Goal: Check status: Check status

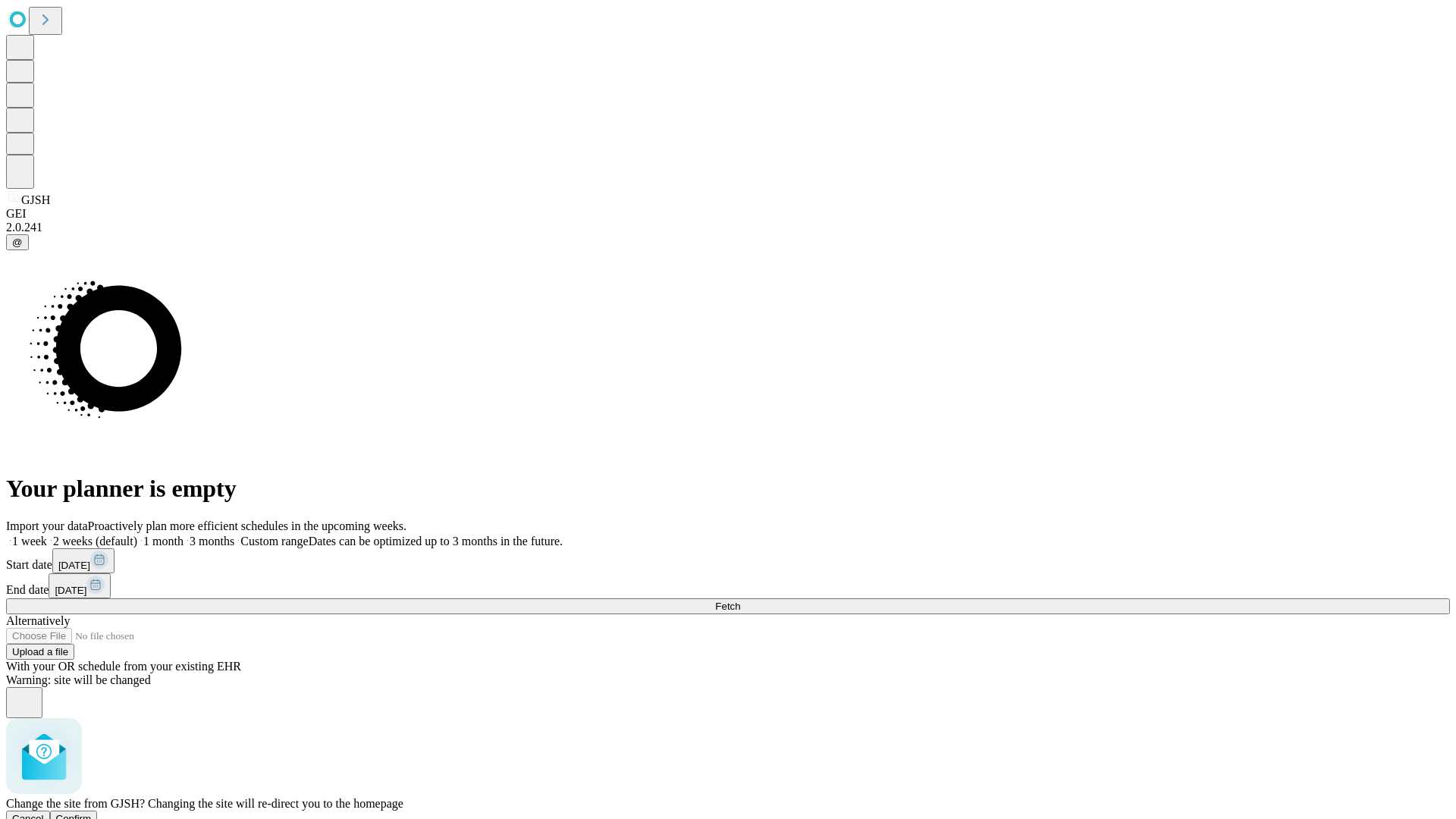
click at [92, 812] on span "Confirm" at bounding box center [74, 817] width 36 height 11
click at [183, 534] on label "1 month" at bounding box center [160, 540] width 46 height 13
click at [740, 600] on span "Fetch" at bounding box center [727, 605] width 25 height 11
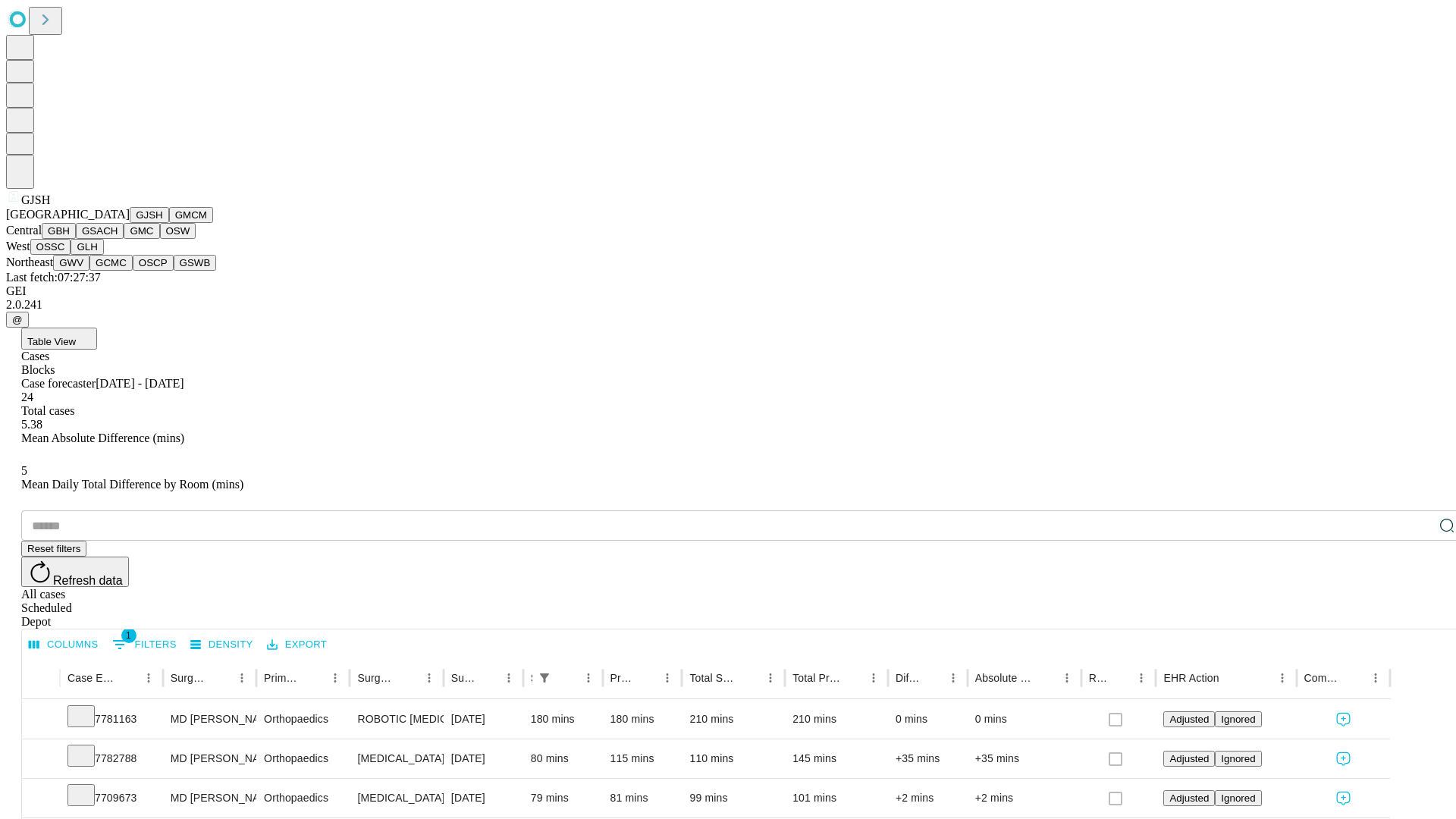
click at [169, 222] on button "GMCM" at bounding box center [191, 215] width 44 height 16
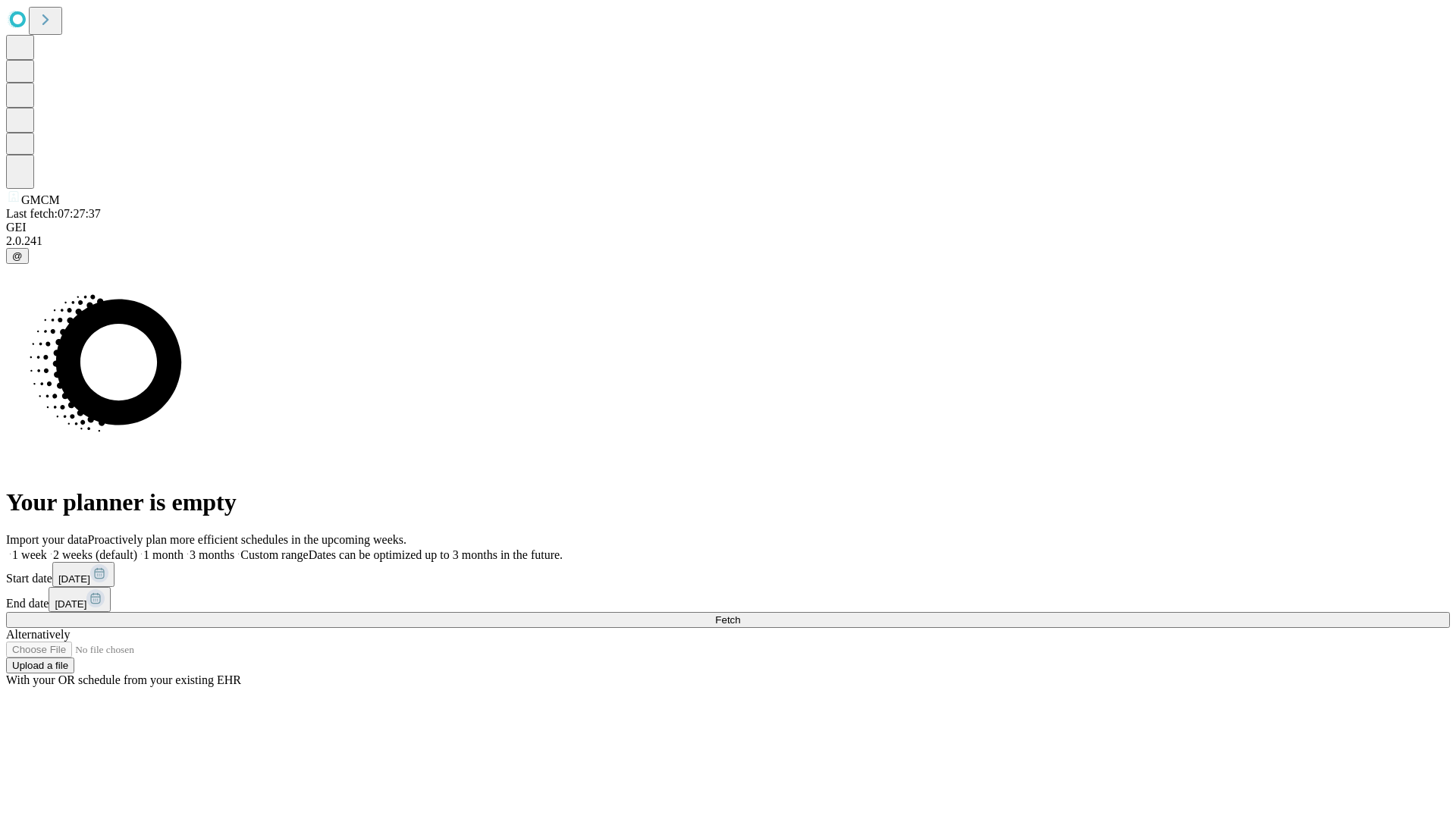
click at [183, 548] on label "1 month" at bounding box center [160, 554] width 46 height 13
click at [740, 614] on span "Fetch" at bounding box center [727, 619] width 25 height 11
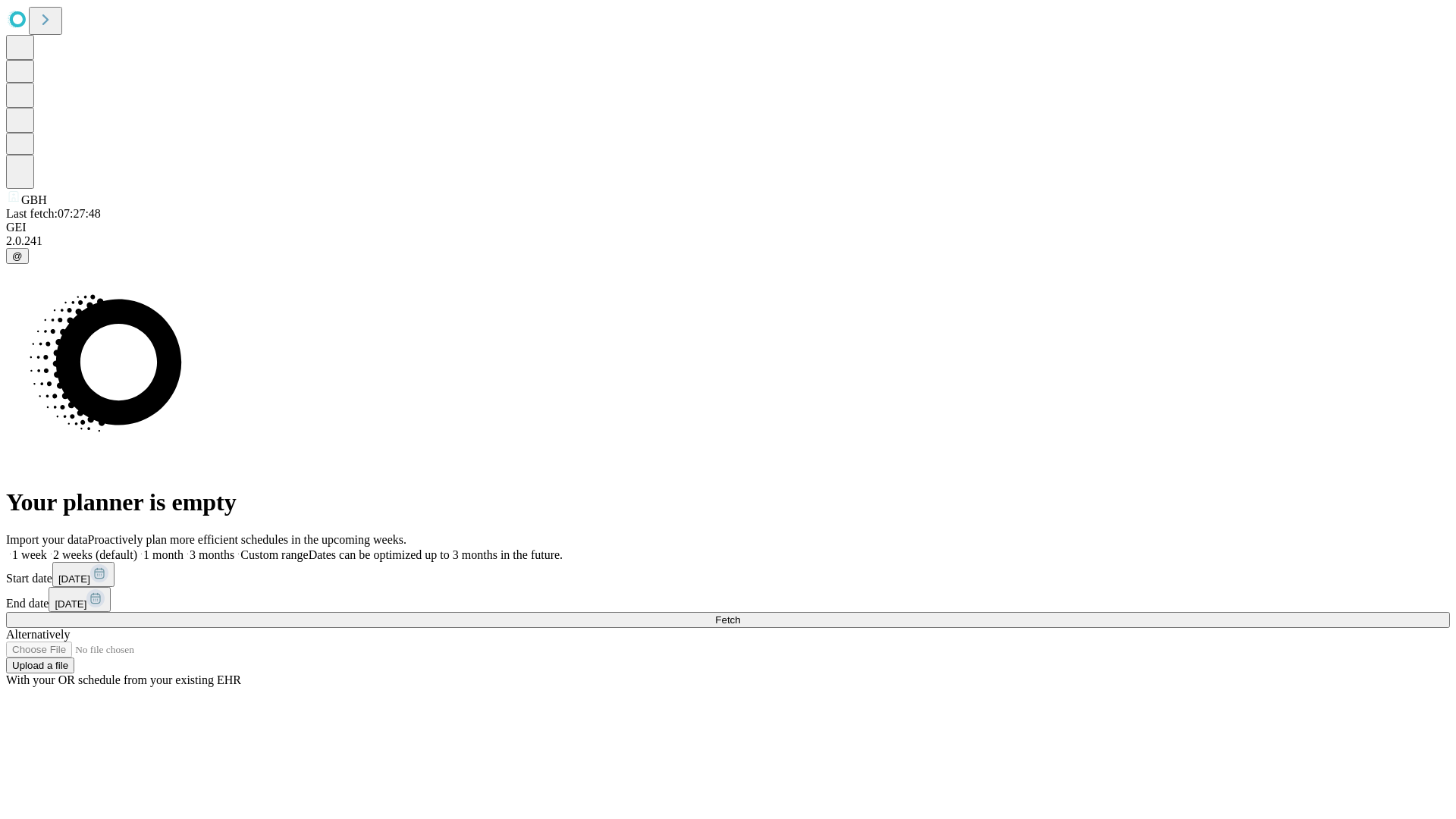
click at [183, 548] on label "1 month" at bounding box center [160, 554] width 46 height 13
click at [740, 614] on span "Fetch" at bounding box center [727, 619] width 25 height 11
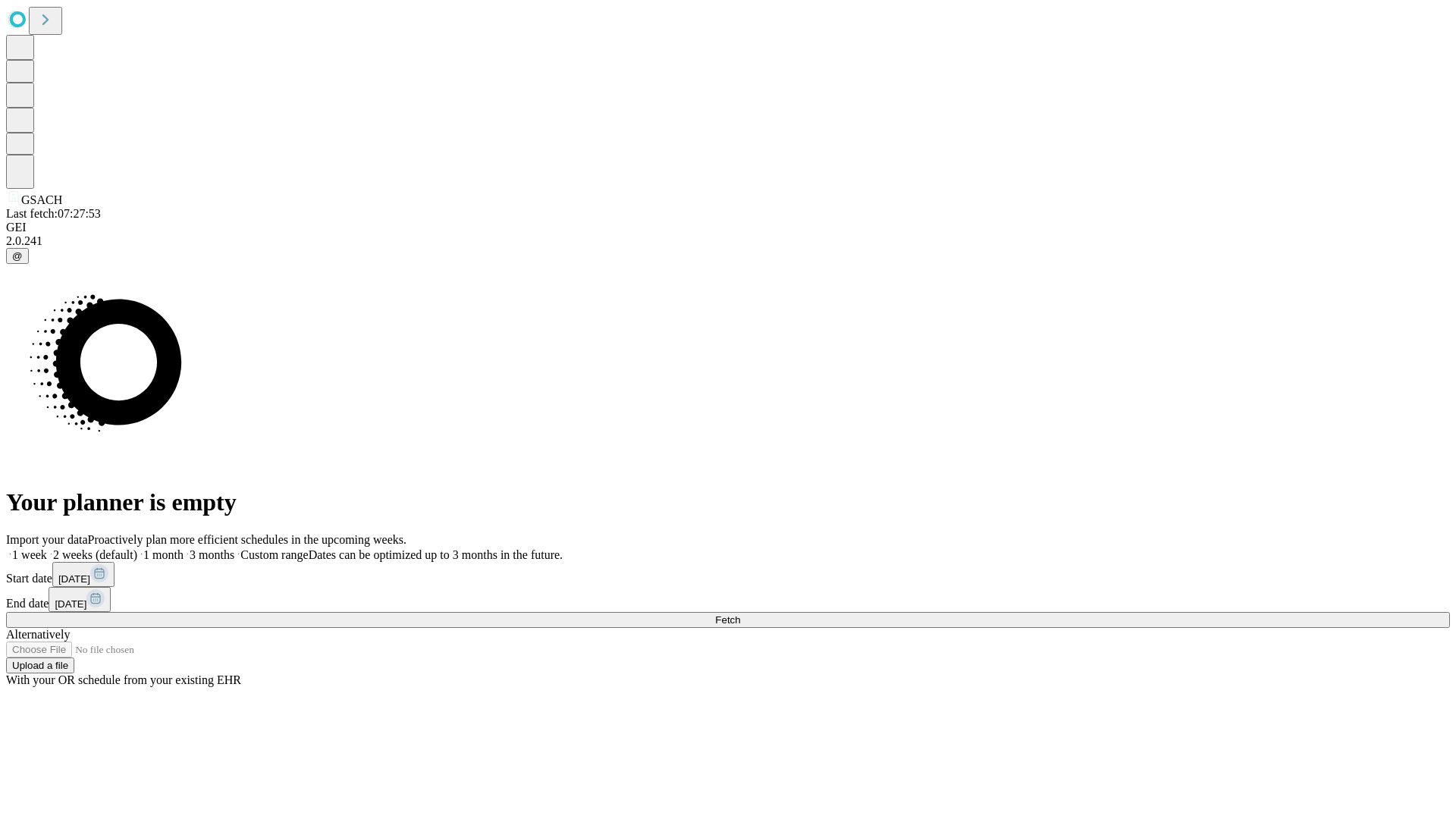
click at [183, 548] on label "1 month" at bounding box center [160, 554] width 46 height 13
click at [740, 614] on span "Fetch" at bounding box center [727, 619] width 25 height 11
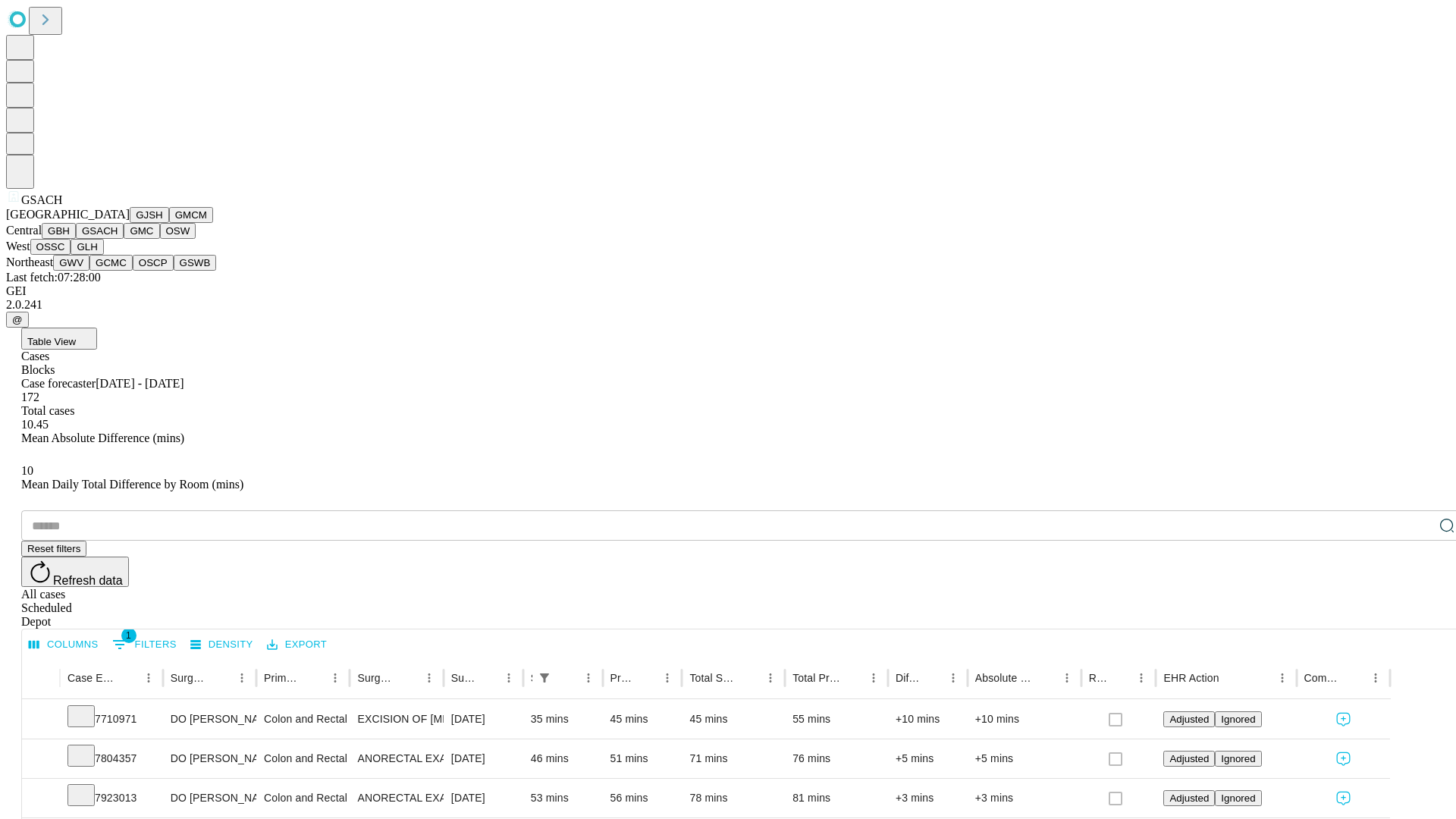
click at [124, 239] on button "GMC" at bounding box center [142, 230] width 36 height 16
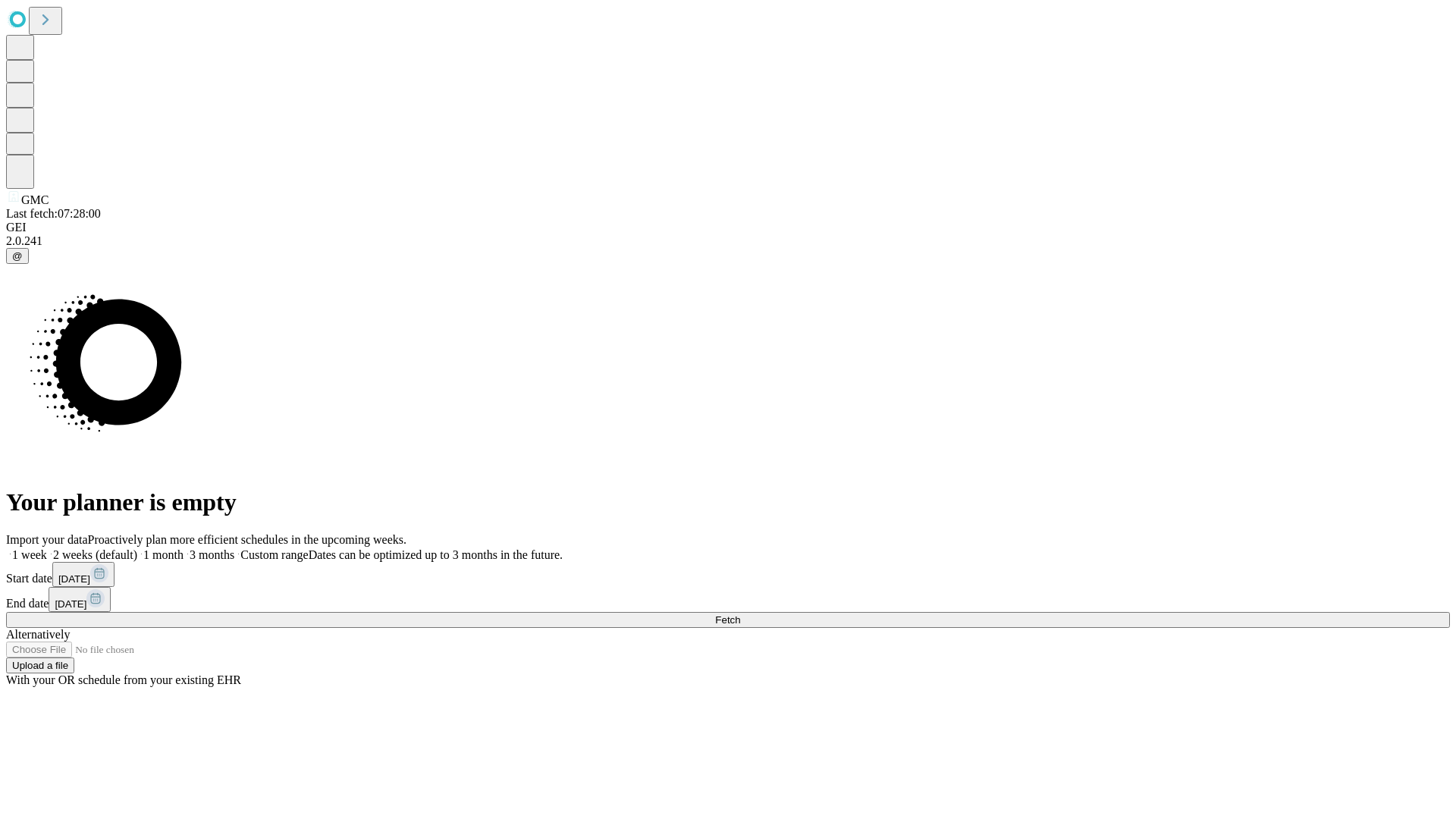
click at [183, 548] on label "1 month" at bounding box center [160, 554] width 46 height 13
click at [740, 614] on span "Fetch" at bounding box center [727, 619] width 25 height 11
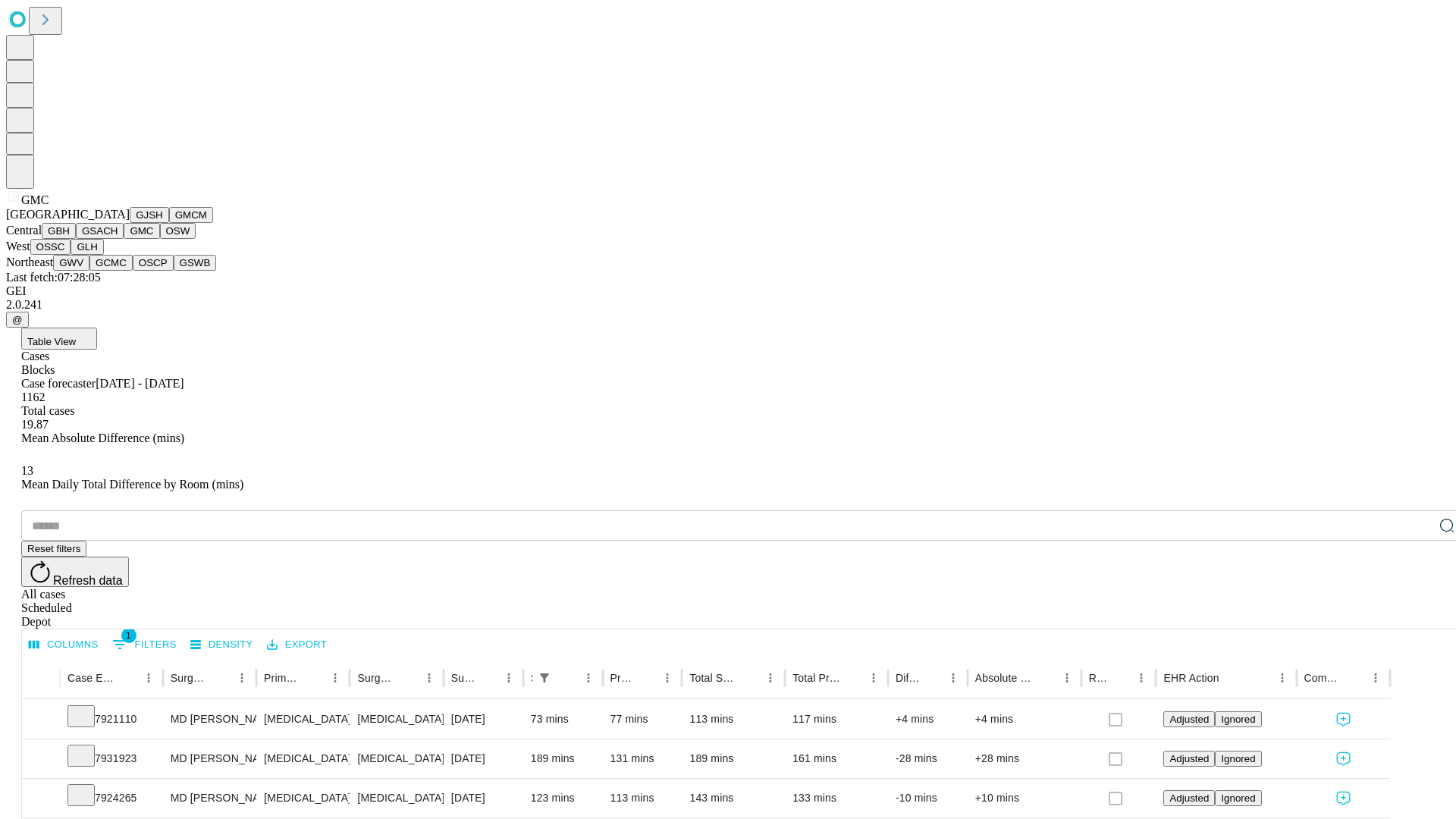
click at [160, 239] on button "OSW" at bounding box center [178, 230] width 37 height 16
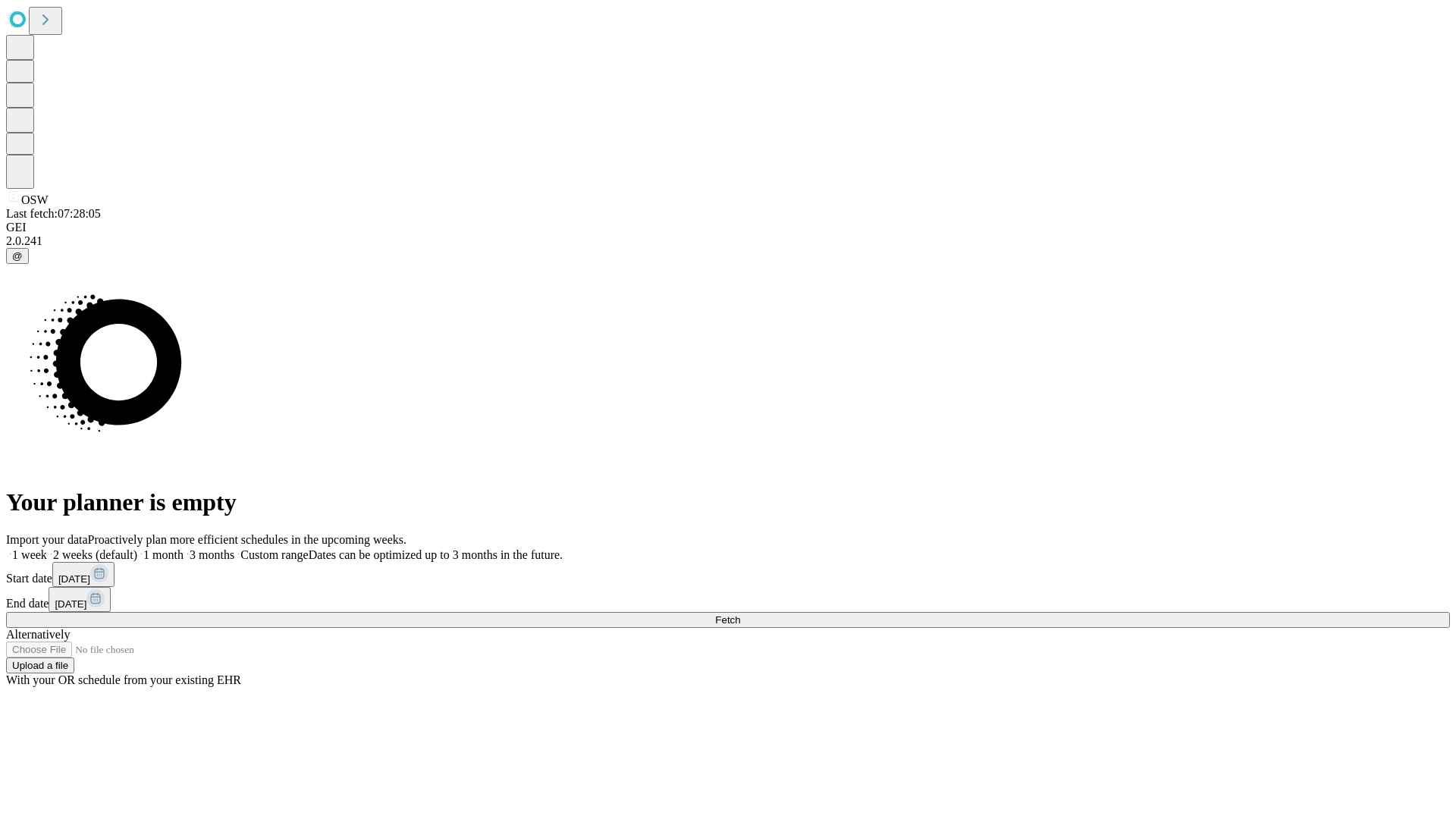
click at [183, 548] on label "1 month" at bounding box center [160, 554] width 46 height 13
click at [740, 614] on span "Fetch" at bounding box center [727, 619] width 25 height 11
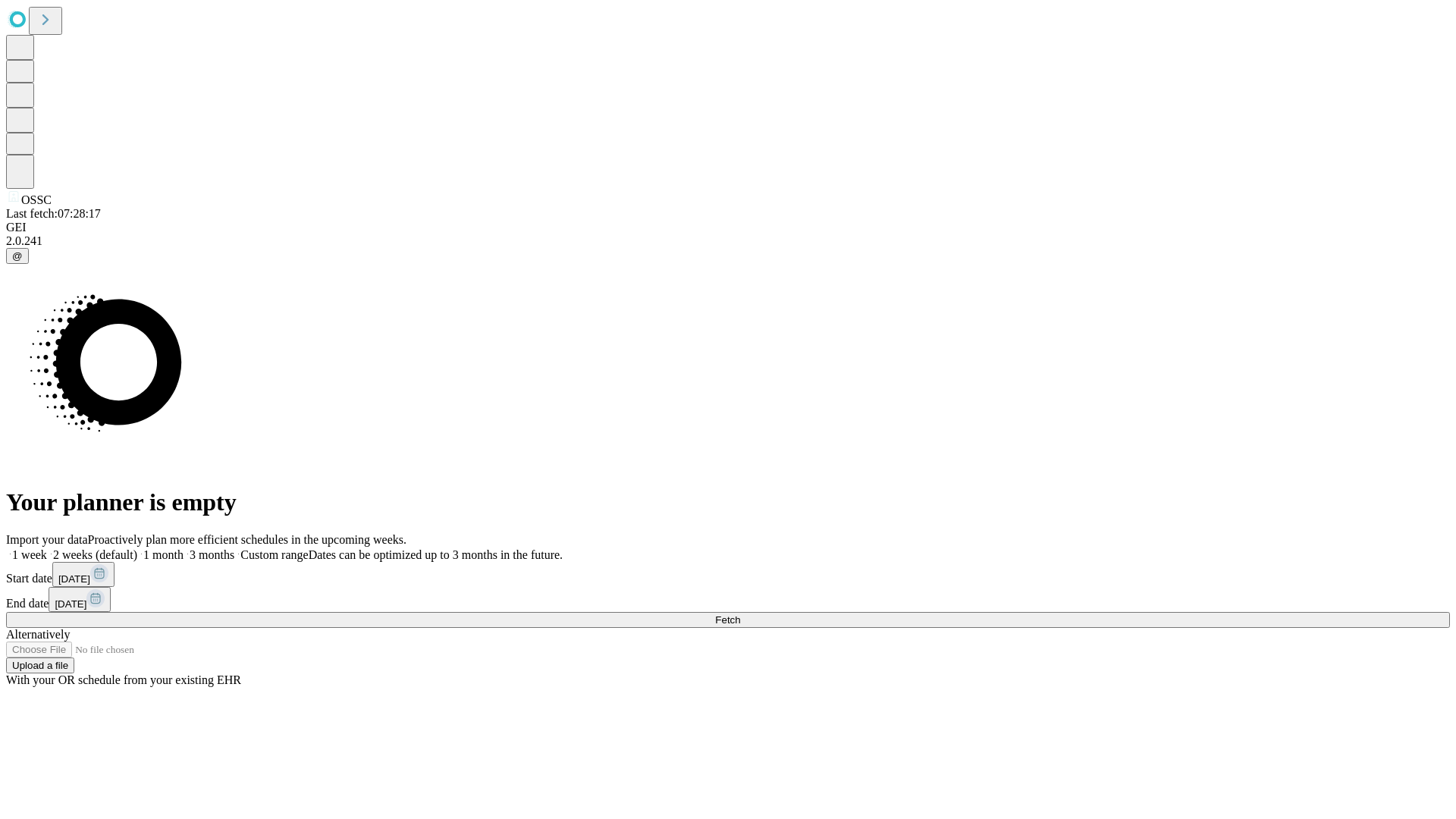
click at [183, 548] on label "1 month" at bounding box center [160, 554] width 46 height 13
click at [740, 614] on span "Fetch" at bounding box center [727, 619] width 25 height 11
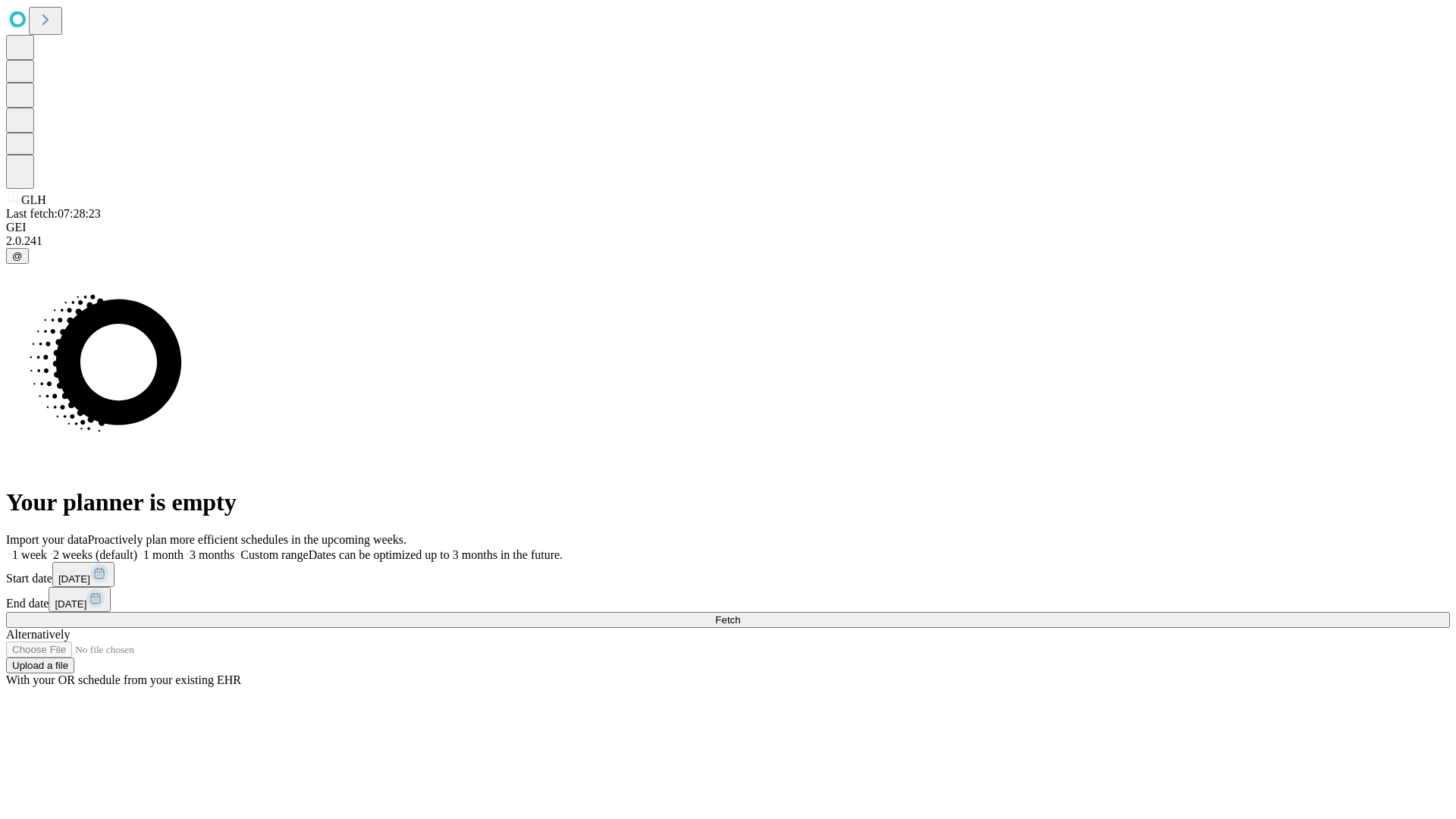
click at [183, 548] on label "1 month" at bounding box center [160, 554] width 46 height 13
click at [740, 614] on span "Fetch" at bounding box center [727, 619] width 25 height 11
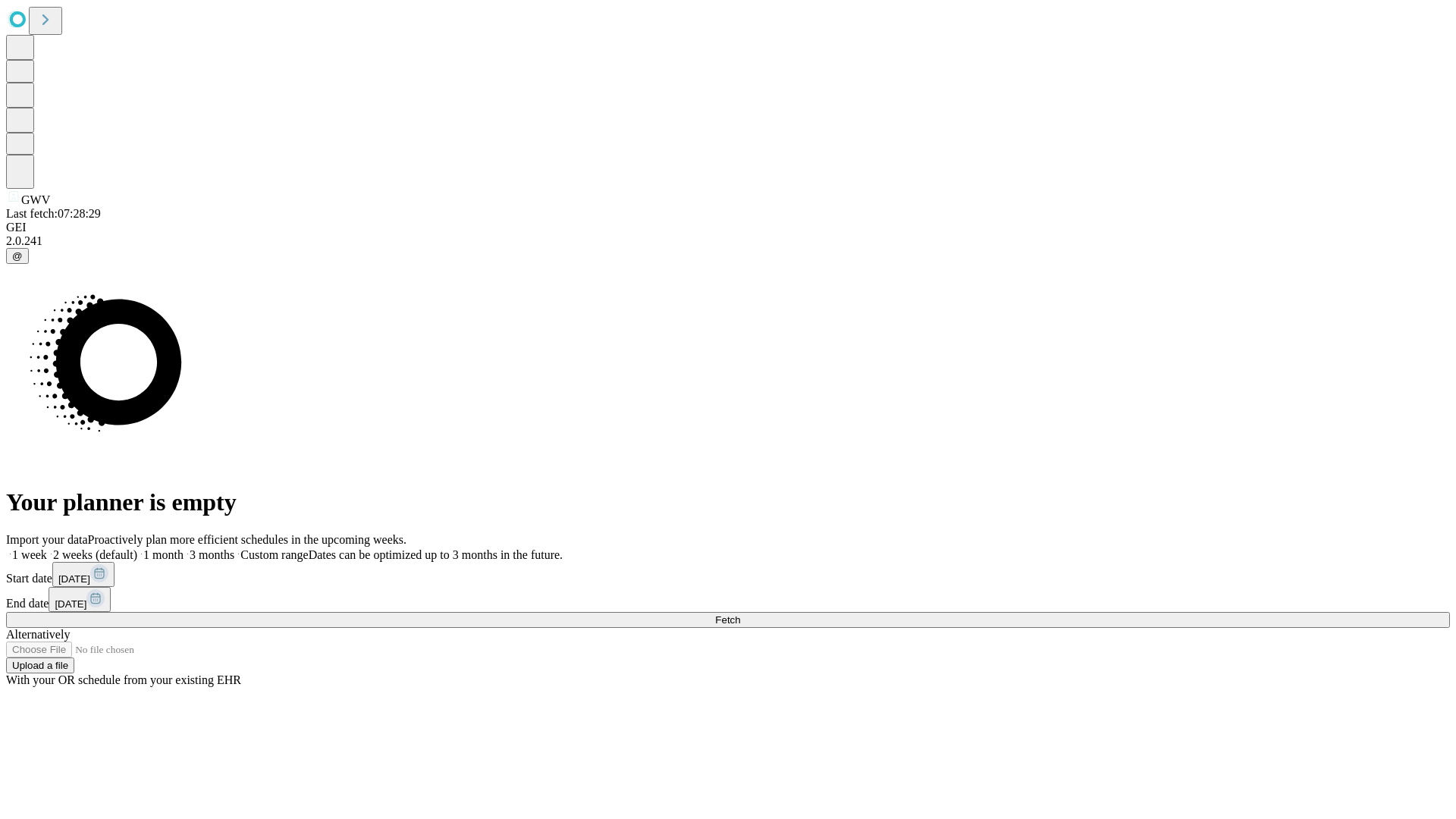
click at [183, 548] on label "1 month" at bounding box center [160, 554] width 46 height 13
click at [740, 614] on span "Fetch" at bounding box center [727, 619] width 25 height 11
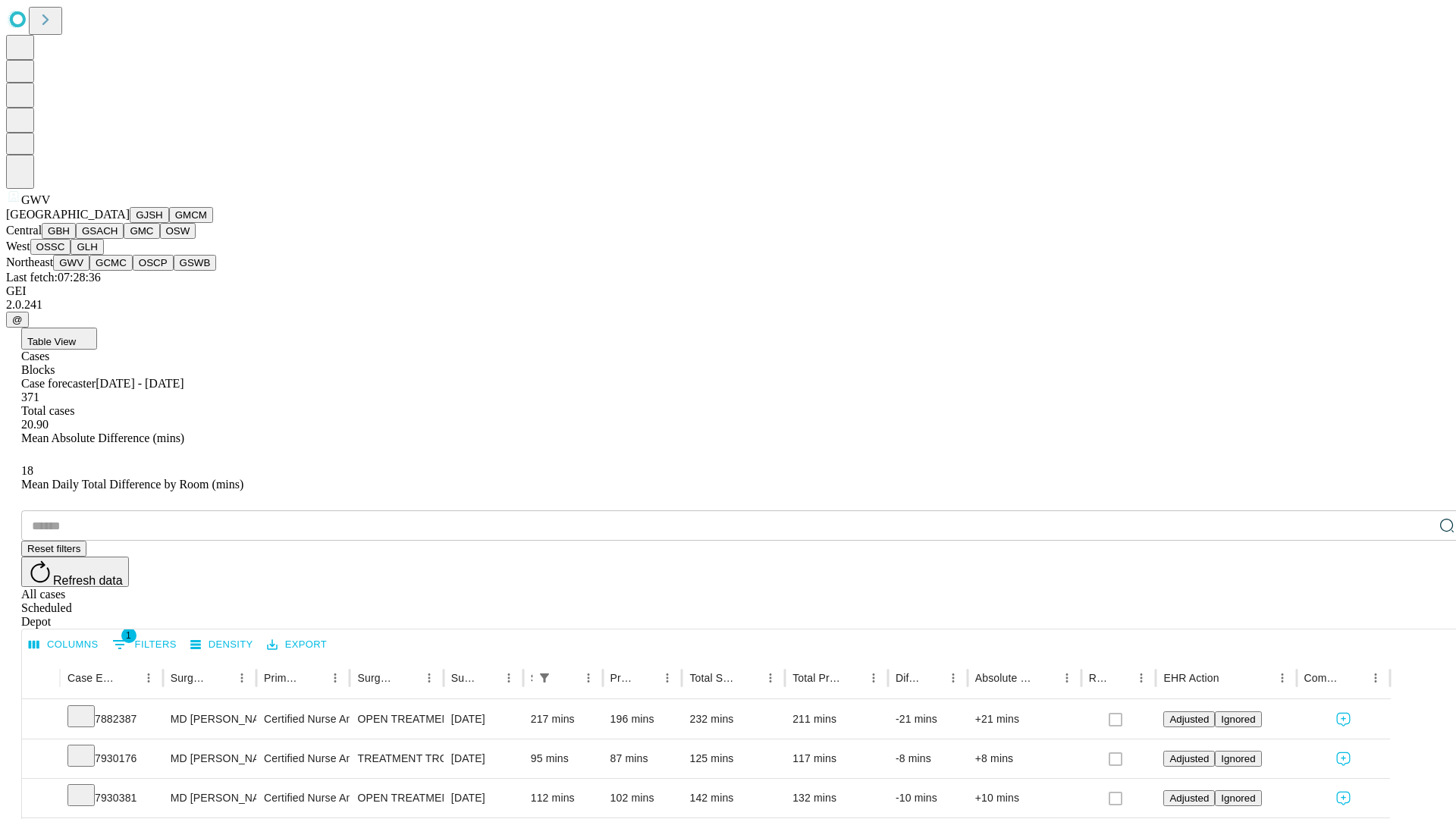
click at [118, 271] on button "GCMC" at bounding box center [111, 262] width 43 height 16
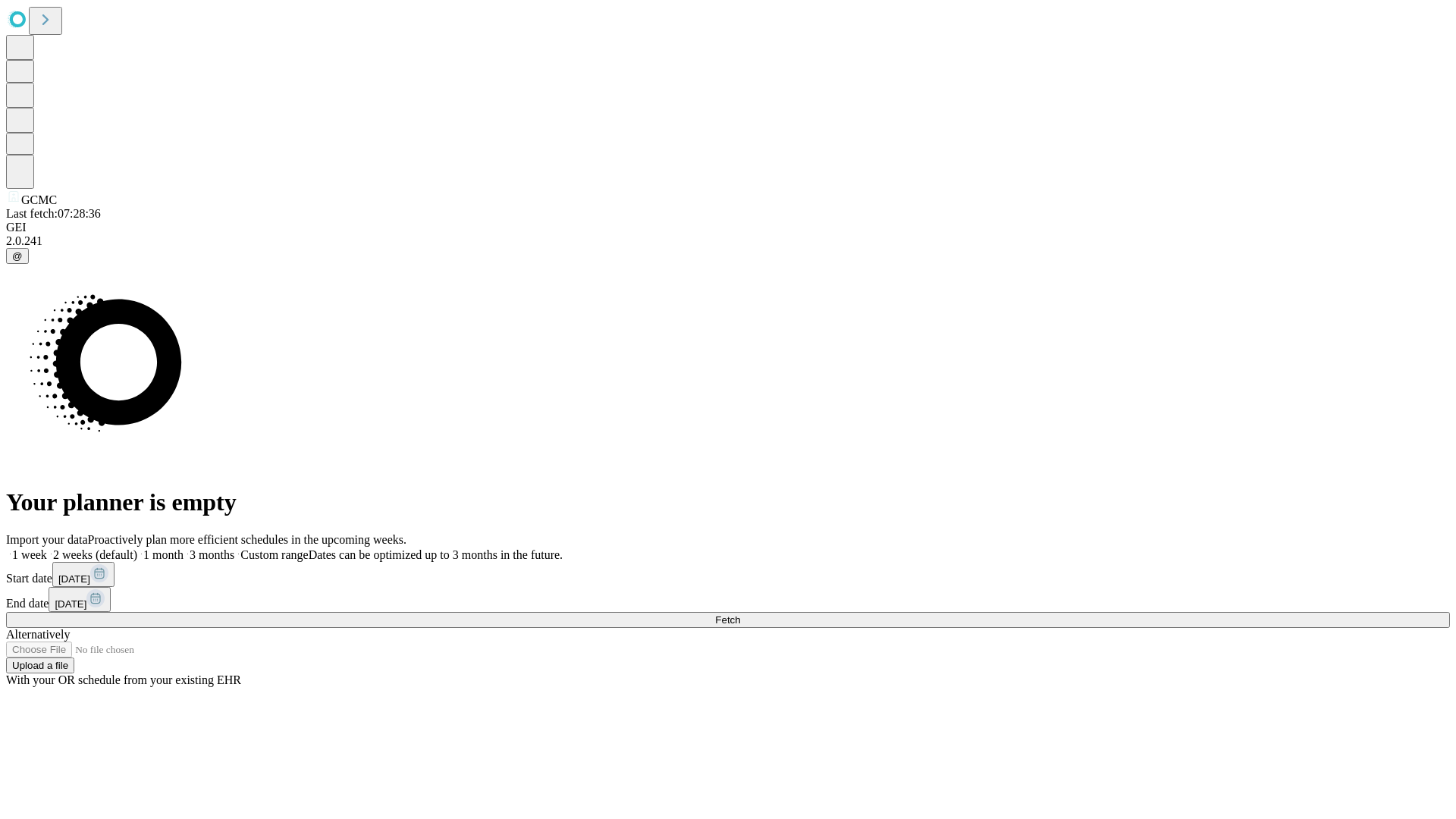
click at [183, 548] on label "1 month" at bounding box center [160, 554] width 46 height 13
click at [740, 614] on span "Fetch" at bounding box center [727, 619] width 25 height 11
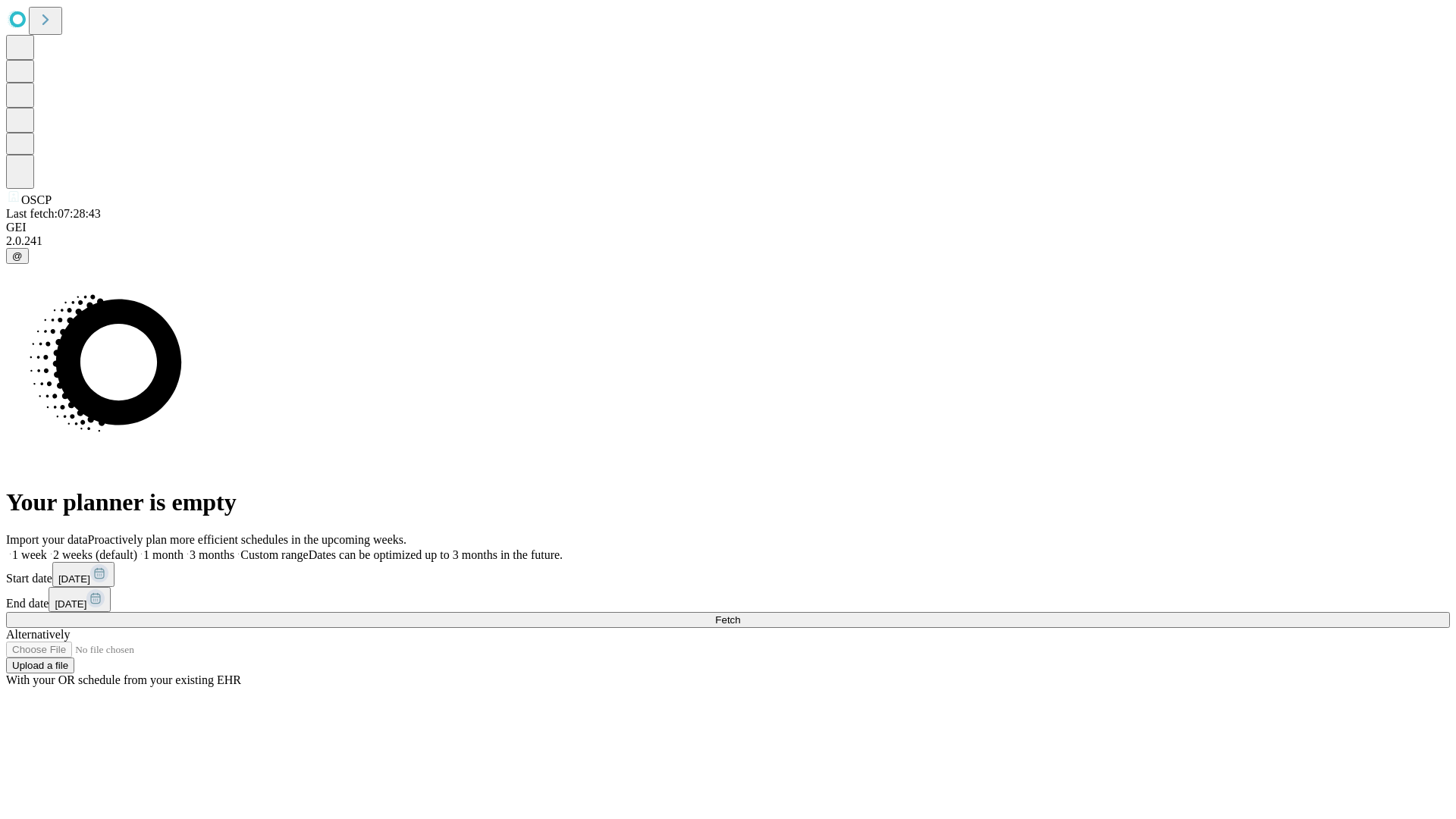
click at [183, 548] on label "1 month" at bounding box center [160, 554] width 46 height 13
click at [740, 614] on span "Fetch" at bounding box center [727, 619] width 25 height 11
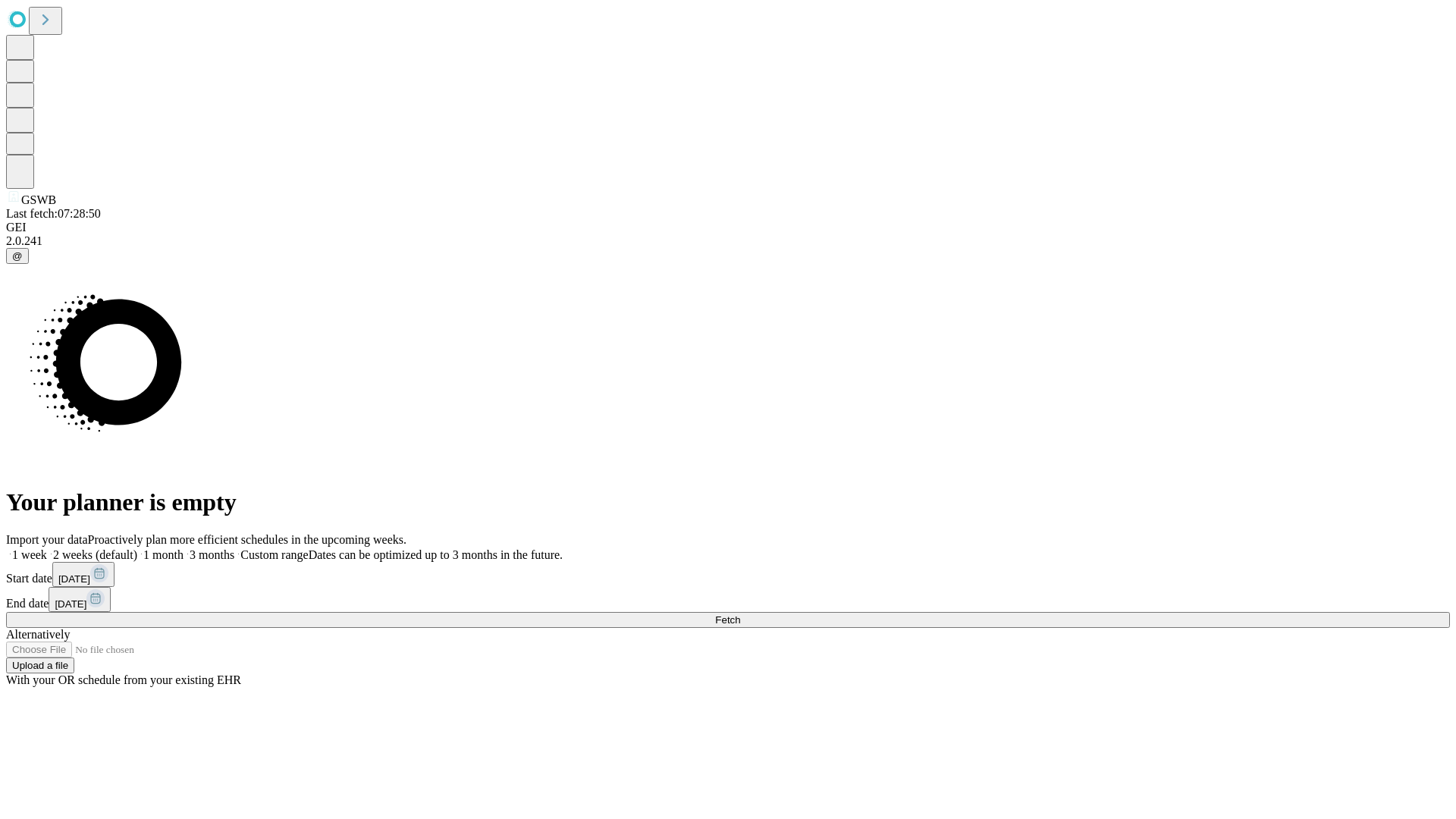
click at [183, 548] on label "1 month" at bounding box center [160, 554] width 46 height 13
click at [740, 614] on span "Fetch" at bounding box center [727, 619] width 25 height 11
